Goal: Manage account settings

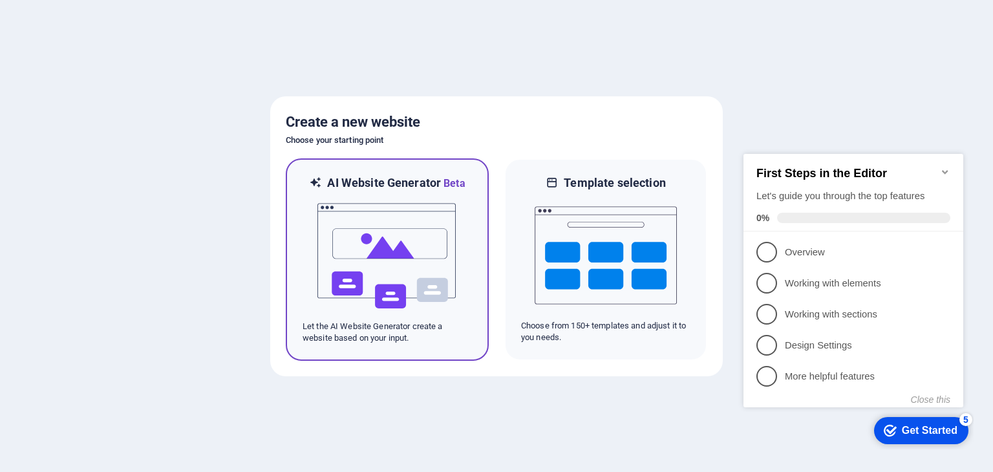
click at [375, 227] on img at bounding box center [387, 255] width 142 height 129
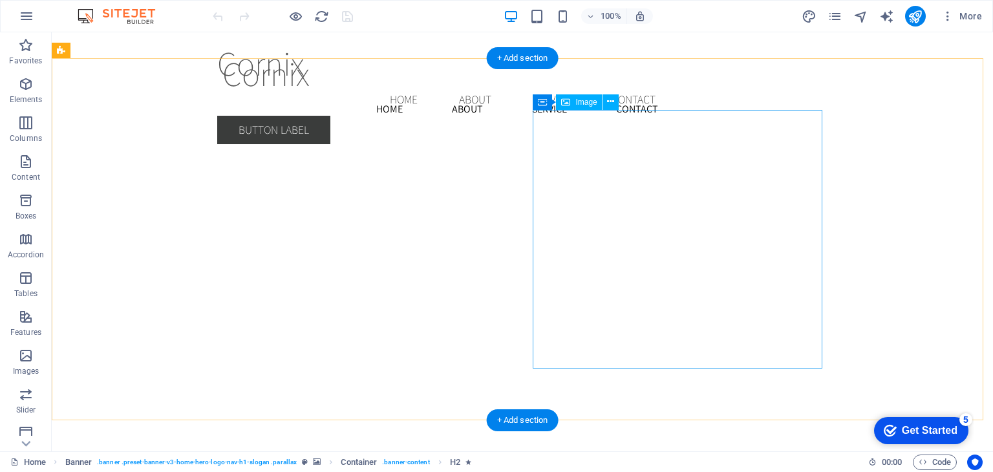
scroll to position [2011, 0]
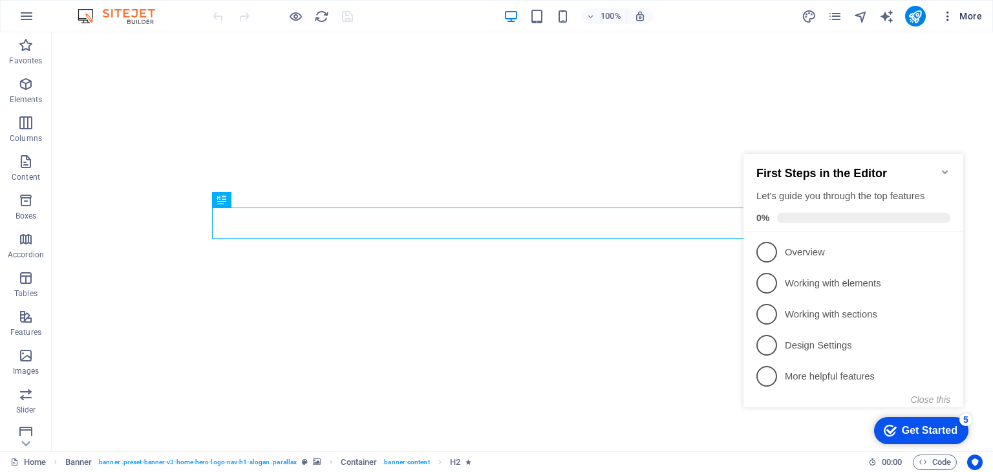
click at [965, 14] on span "More" at bounding box center [961, 16] width 41 height 13
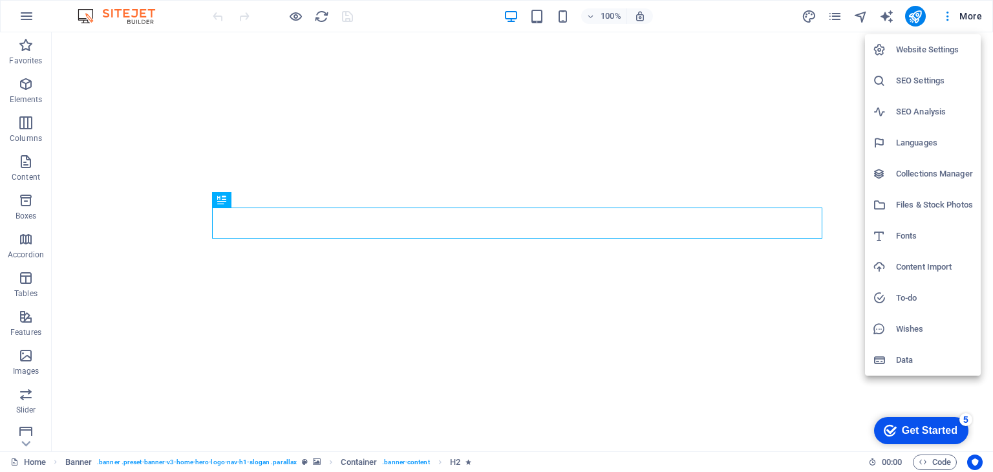
click at [928, 140] on h6 "Languages" at bounding box center [934, 143] width 77 height 16
select select "41"
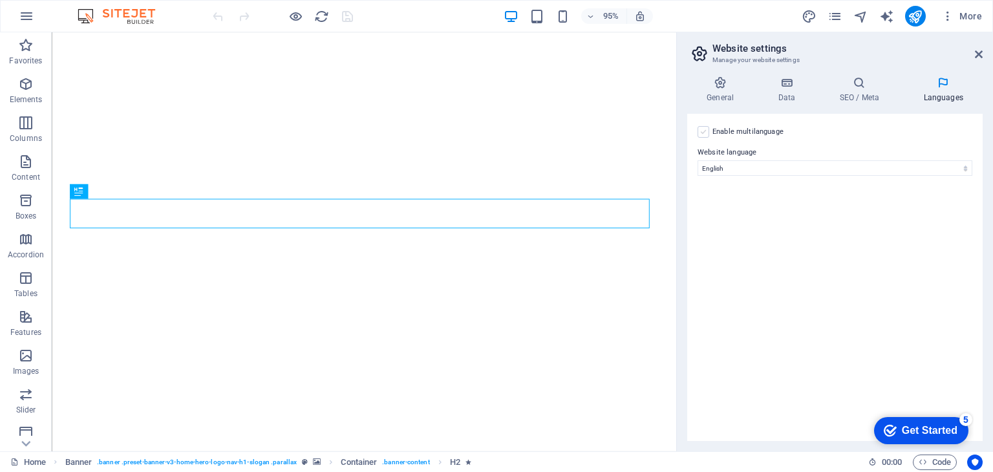
click at [705, 128] on label at bounding box center [703, 132] width 12 height 12
click at [0, 0] on input "Enable multilanguage To disable multilanguage delete all languages until only o…" at bounding box center [0, 0] width 0 height 0
select select
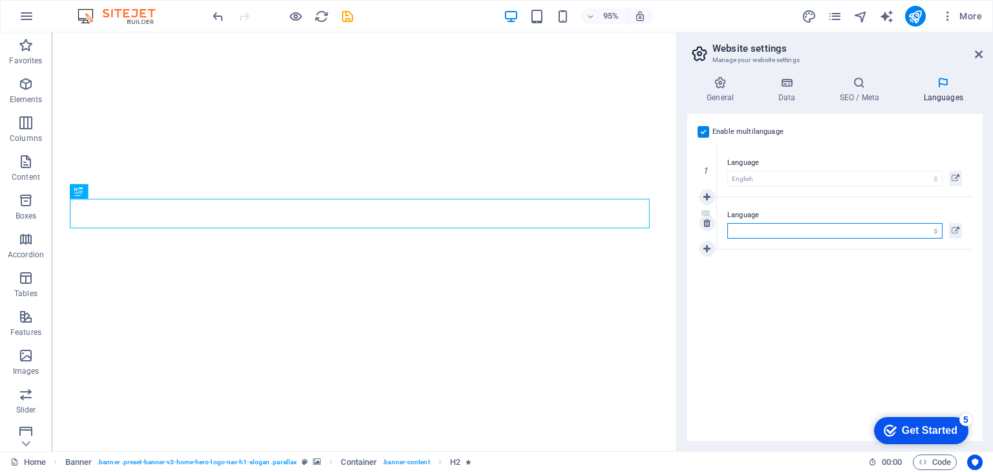
click at [747, 224] on select "Abkhazian Afar Afrikaans Akan Albanian Amharic Arabic Aragonese Armenian Assame…" at bounding box center [834, 231] width 215 height 16
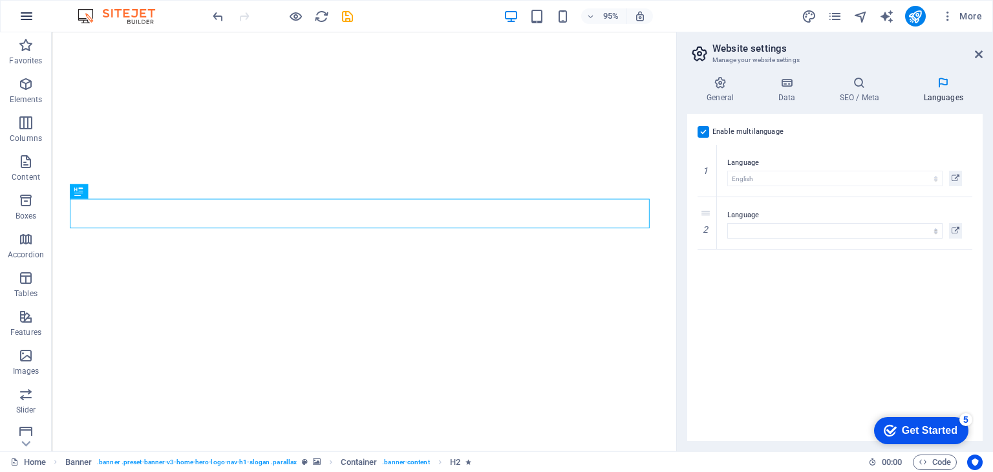
click at [17, 12] on button "button" at bounding box center [26, 16] width 31 height 31
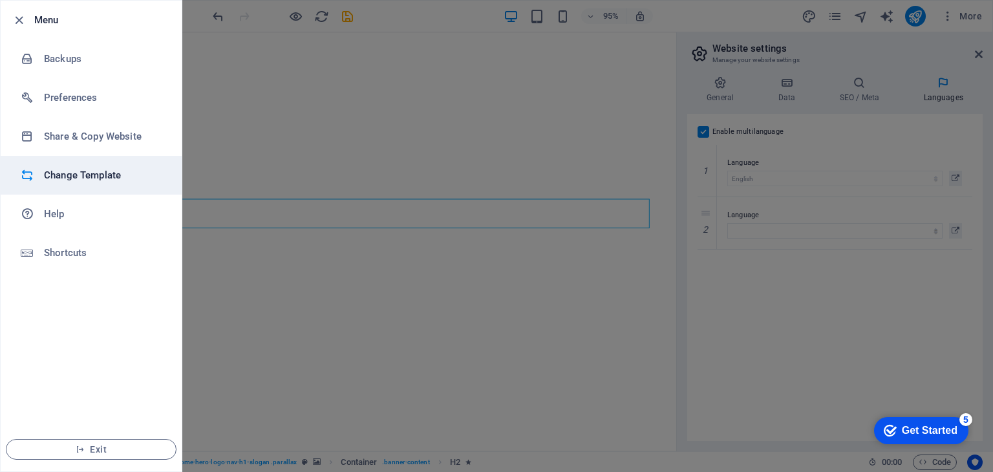
click at [69, 178] on h6 "Change Template" at bounding box center [104, 175] width 120 height 16
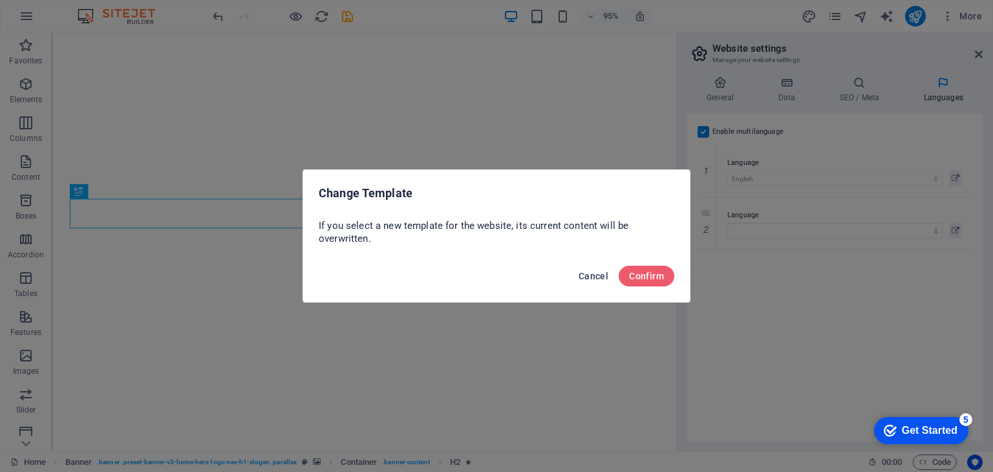
click at [586, 277] on span "Cancel" at bounding box center [593, 276] width 30 height 10
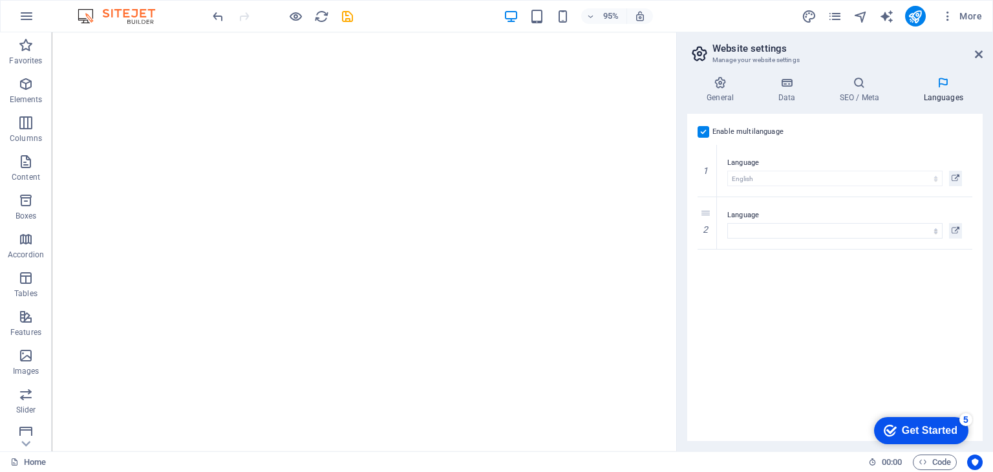
scroll to position [163, 0]
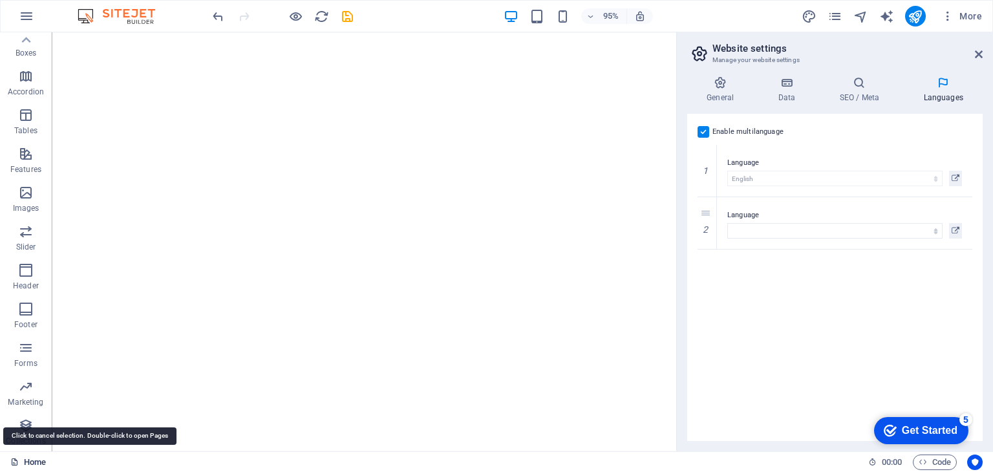
click at [21, 463] on link "Home" at bounding box center [28, 462] width 36 height 16
click at [978, 16] on span "More" at bounding box center [961, 16] width 41 height 13
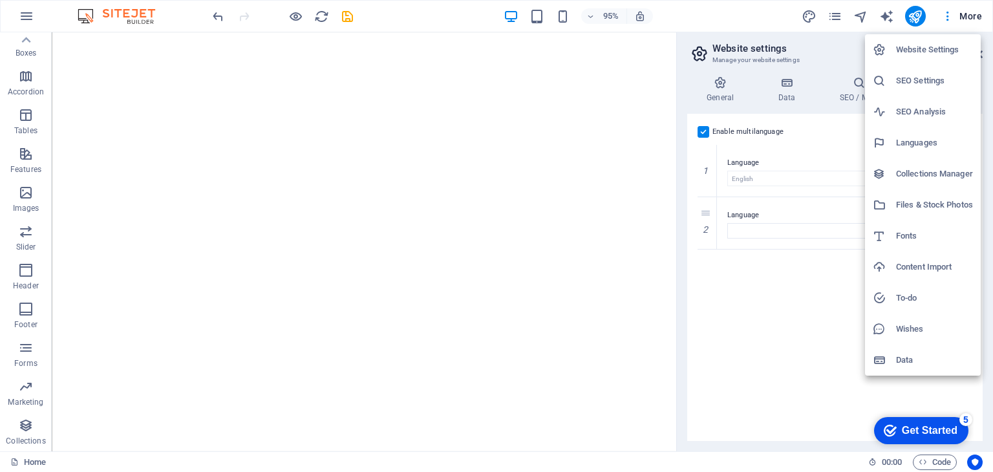
click at [920, 48] on h6 "Website Settings" at bounding box center [934, 50] width 77 height 16
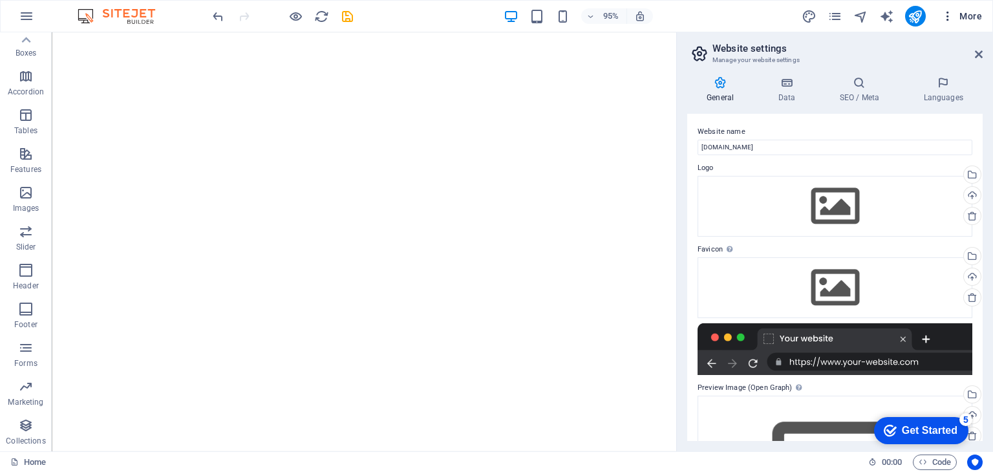
click at [943, 14] on icon "button" at bounding box center [947, 16] width 13 height 13
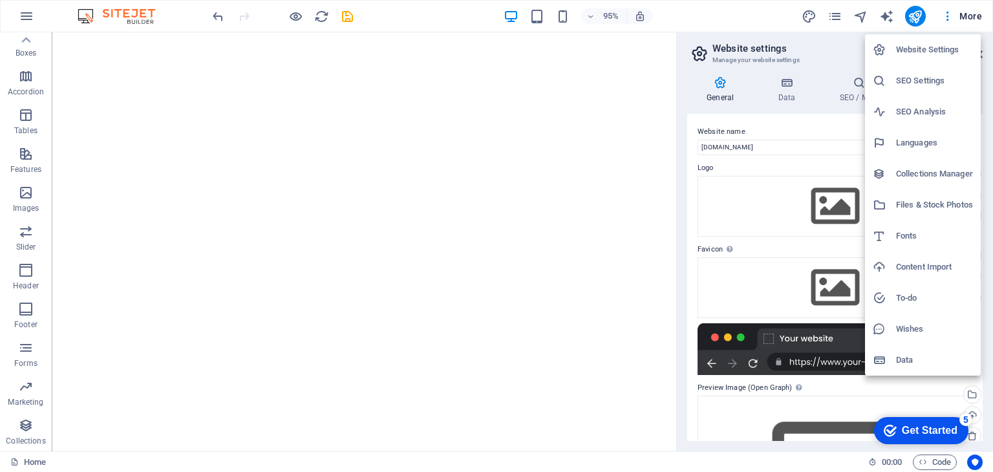
click at [21, 21] on div at bounding box center [496, 236] width 993 height 472
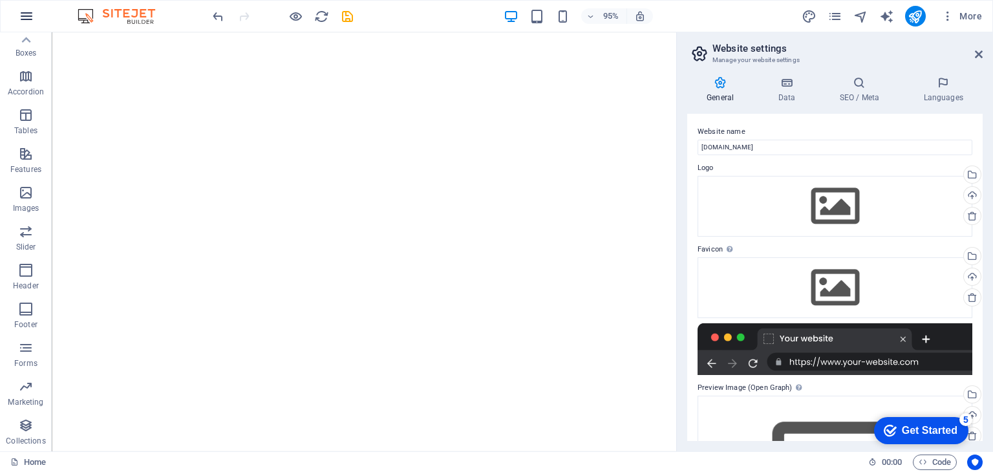
click at [25, 11] on icon "button" at bounding box center [27, 16] width 16 height 16
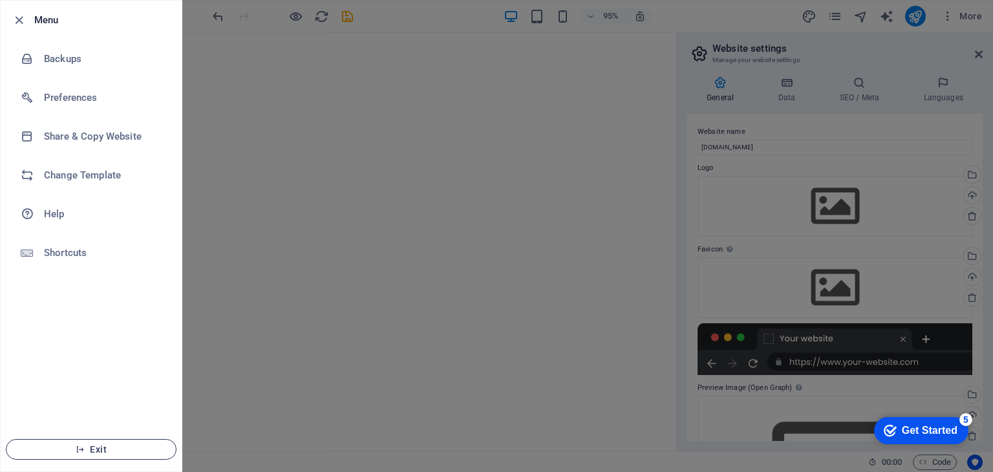
click at [83, 452] on icon "button" at bounding box center [80, 449] width 9 height 9
